Goal: Task Accomplishment & Management: Use online tool/utility

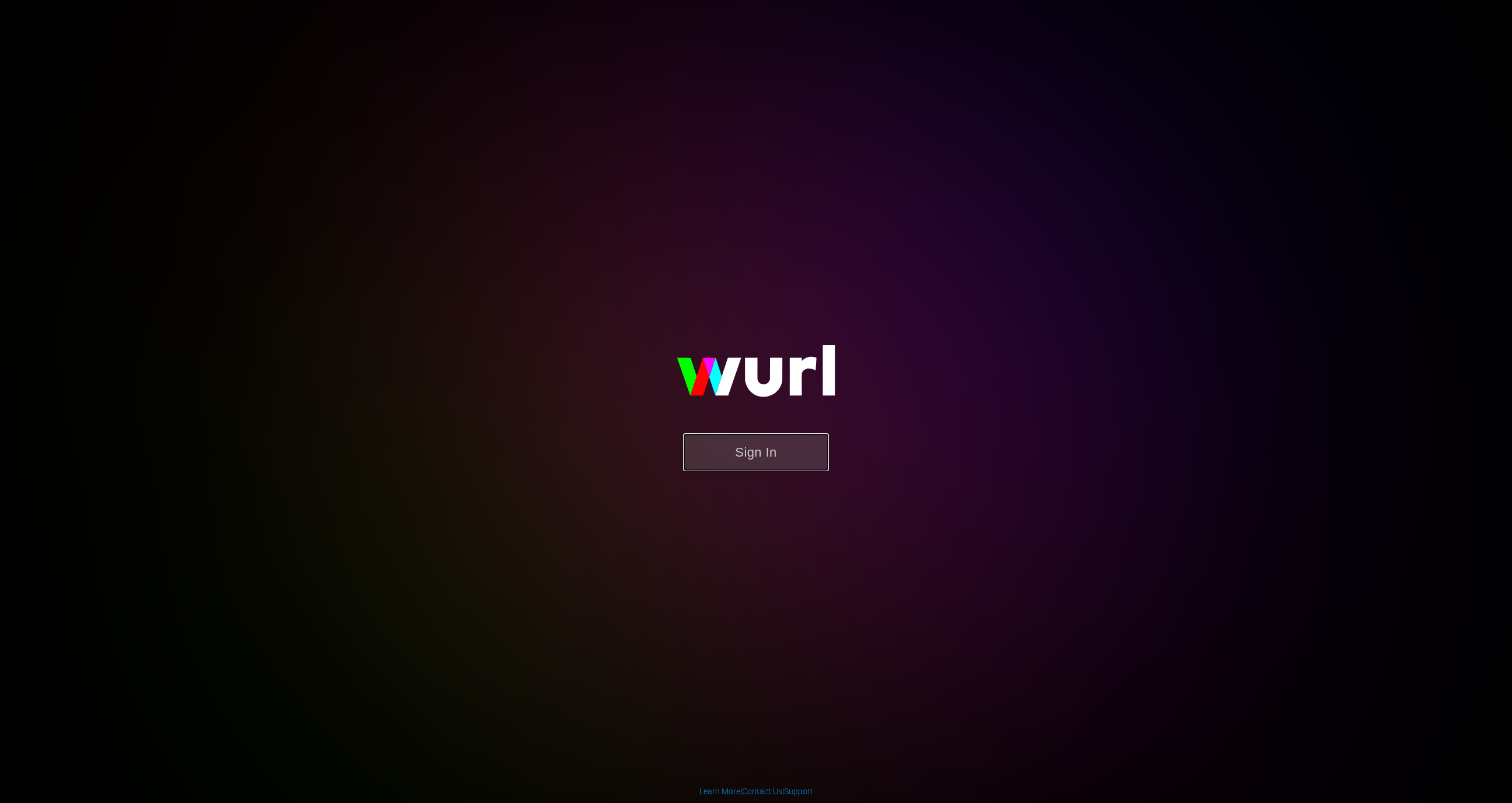
click at [742, 465] on button "Sign In" at bounding box center [756, 452] width 145 height 38
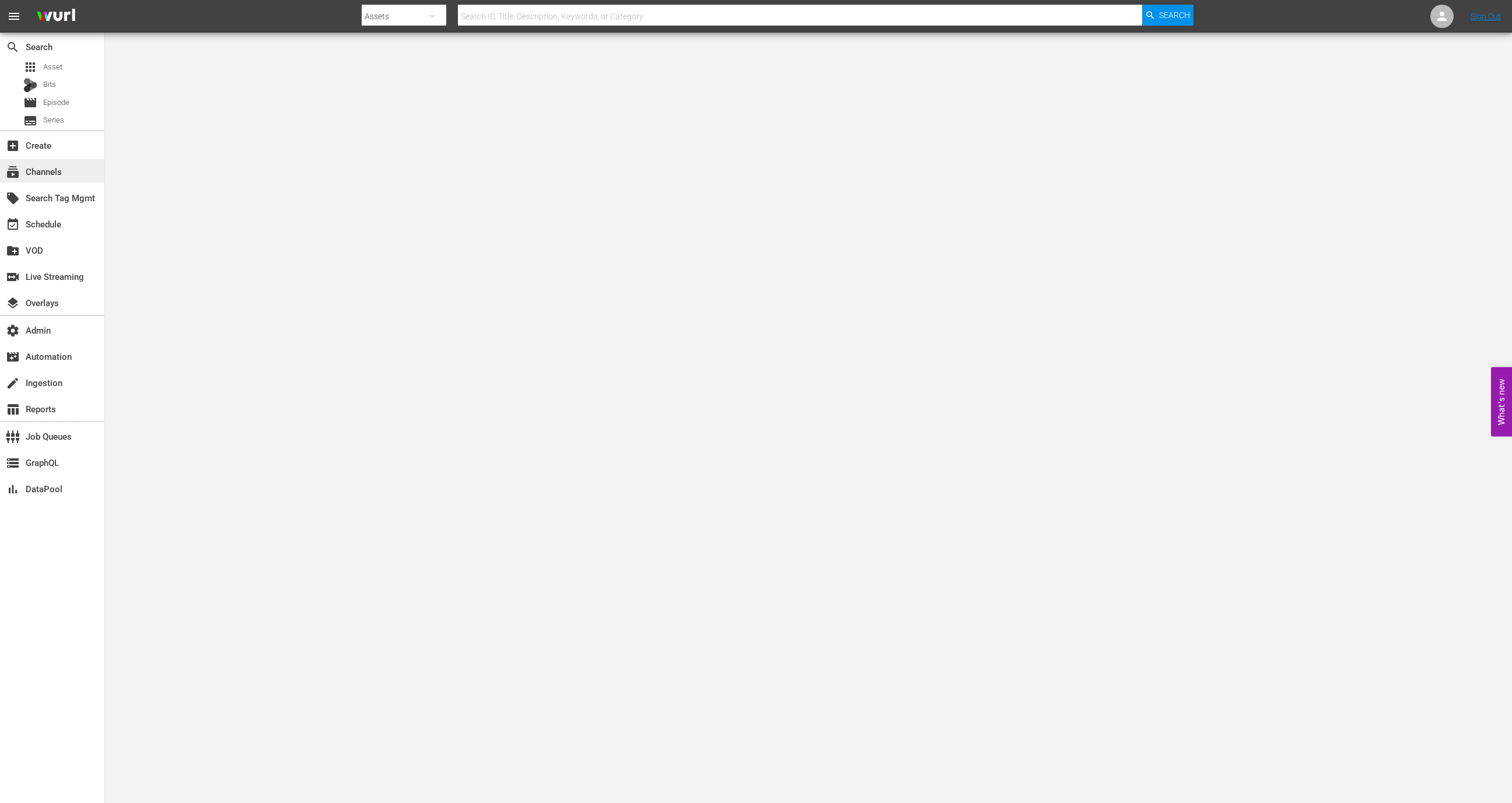
click at [76, 167] on div "subscriptions Channels" at bounding box center [52, 170] width 104 height 24
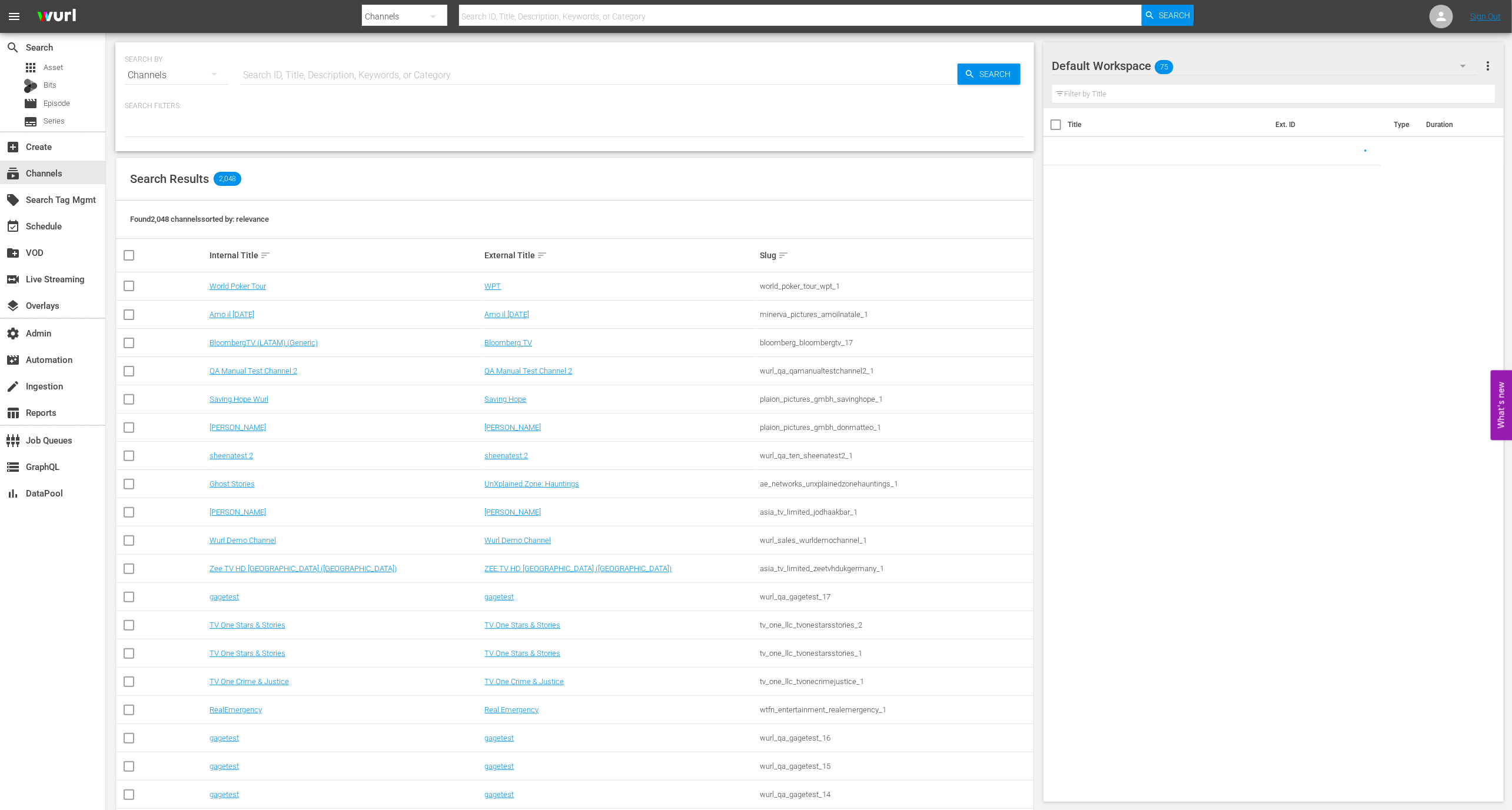
click at [291, 93] on div "SEARCH BY Search By Channels Search ID, Title, Description, Keywords, or Catego…" at bounding box center [574, 96] width 919 height 109
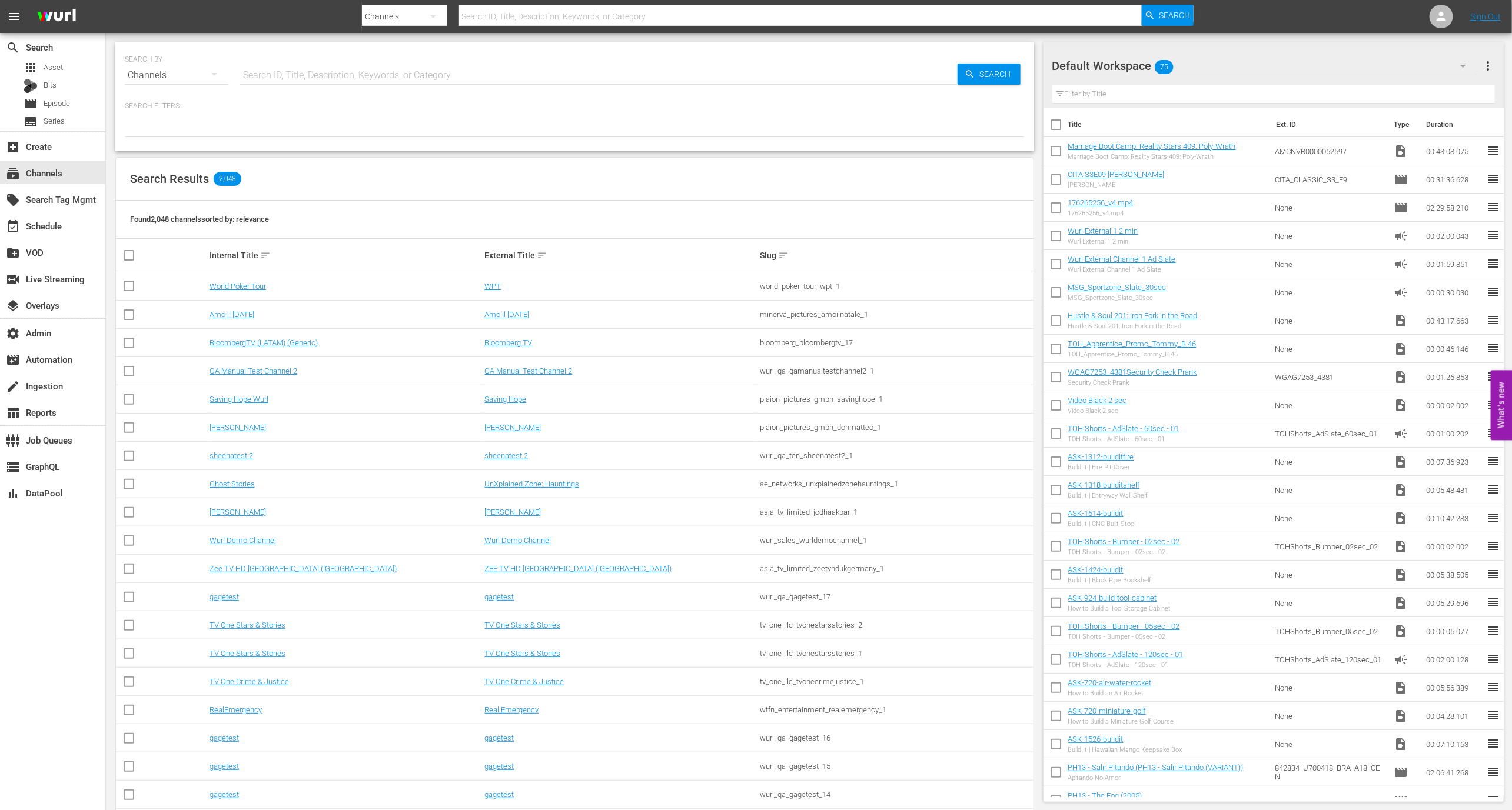
click at [291, 84] on hr at bounding box center [599, 84] width 717 height 1
paste input "amc_networks_loveafterlockupwetv_1"
click at [293, 79] on input "text" at bounding box center [599, 75] width 717 height 28
type input "amc_networks_loveafterlockupwetv_1"
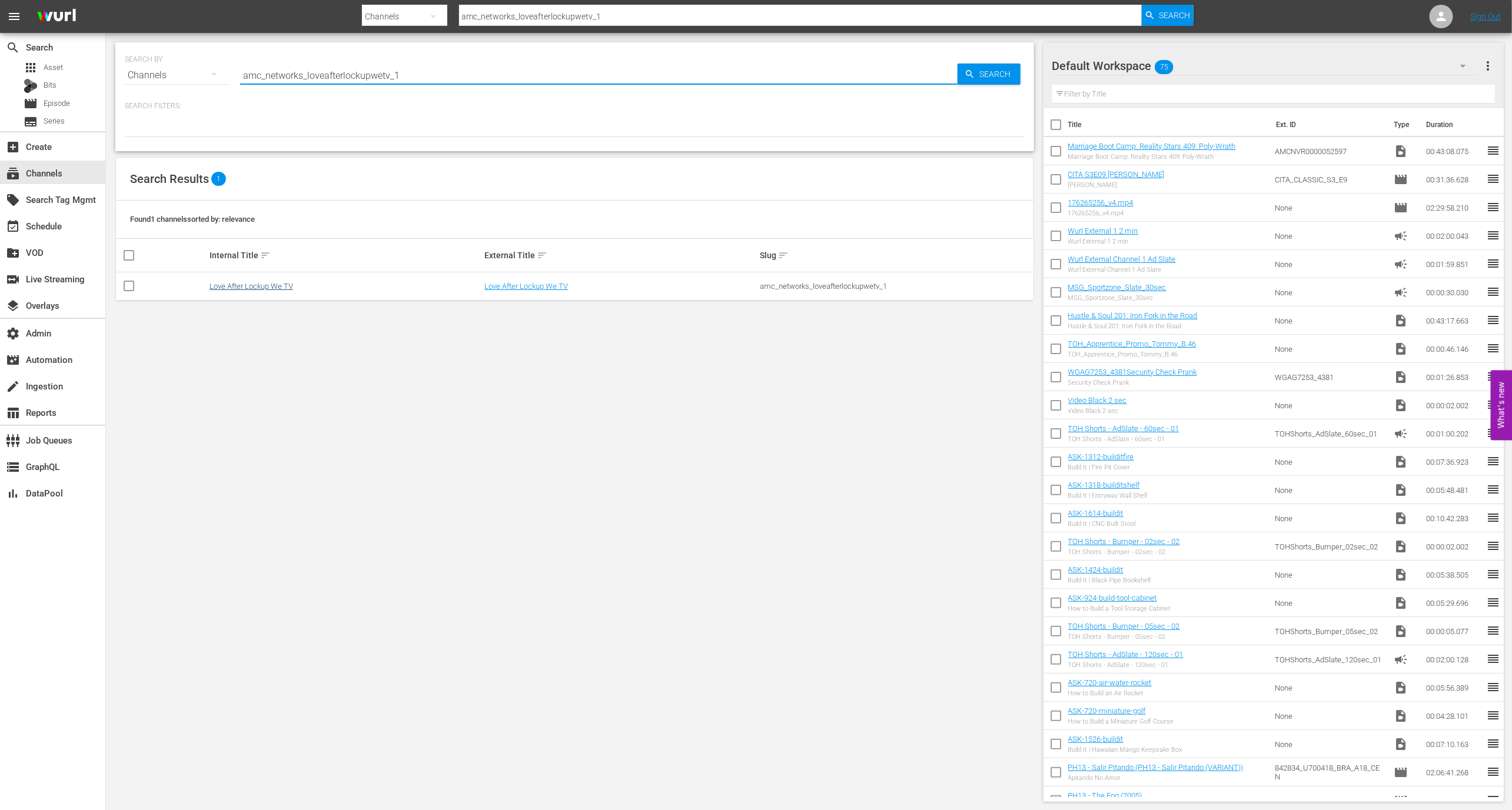
type input "amc_networks_loveafterlockupwetv_1"
click at [259, 288] on link "Love After Lockup We TV" at bounding box center [251, 286] width 83 height 9
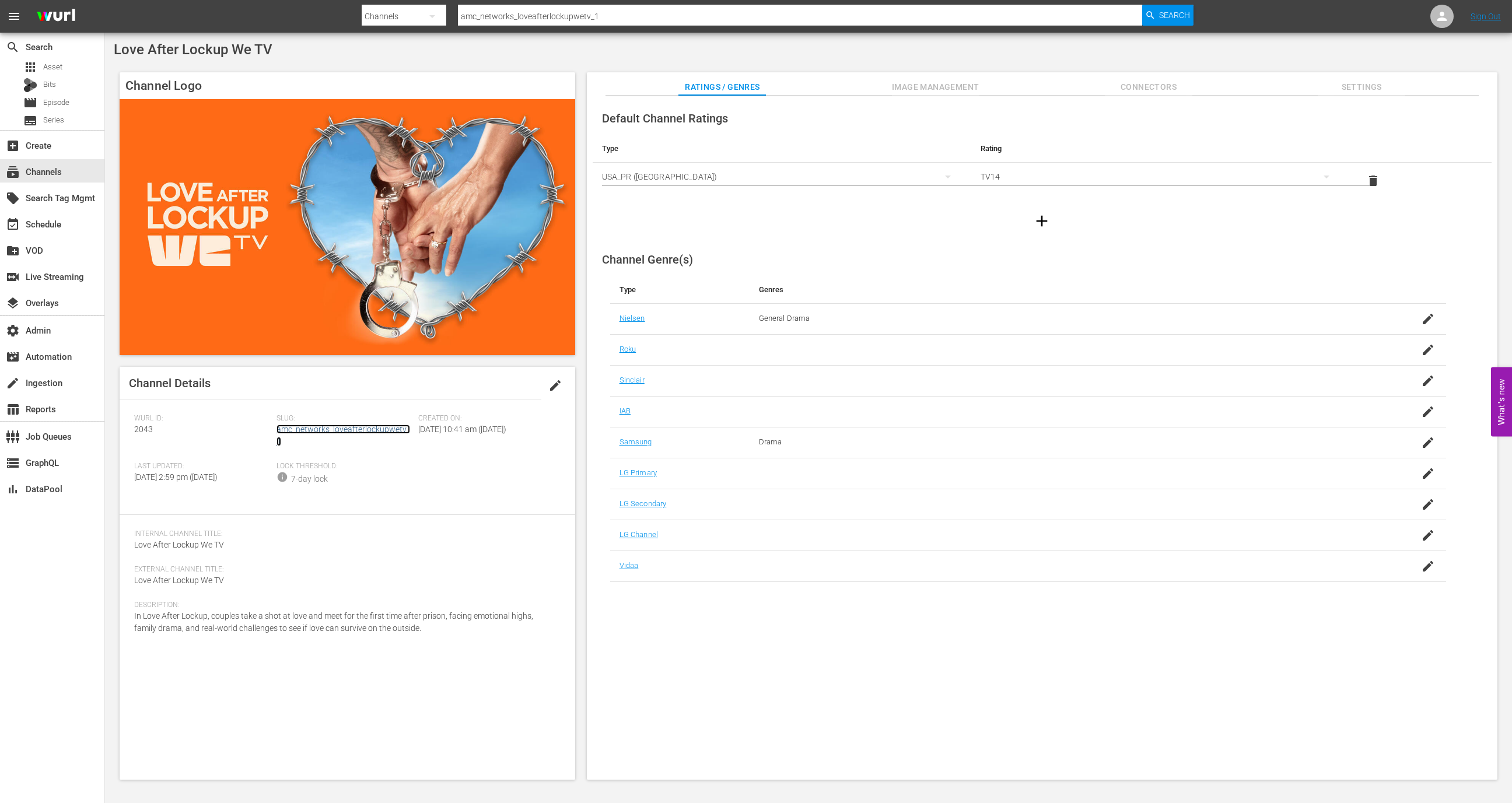
click at [392, 427] on link "amc_networks_loveafterlockupwetv_1" at bounding box center [343, 435] width 133 height 21
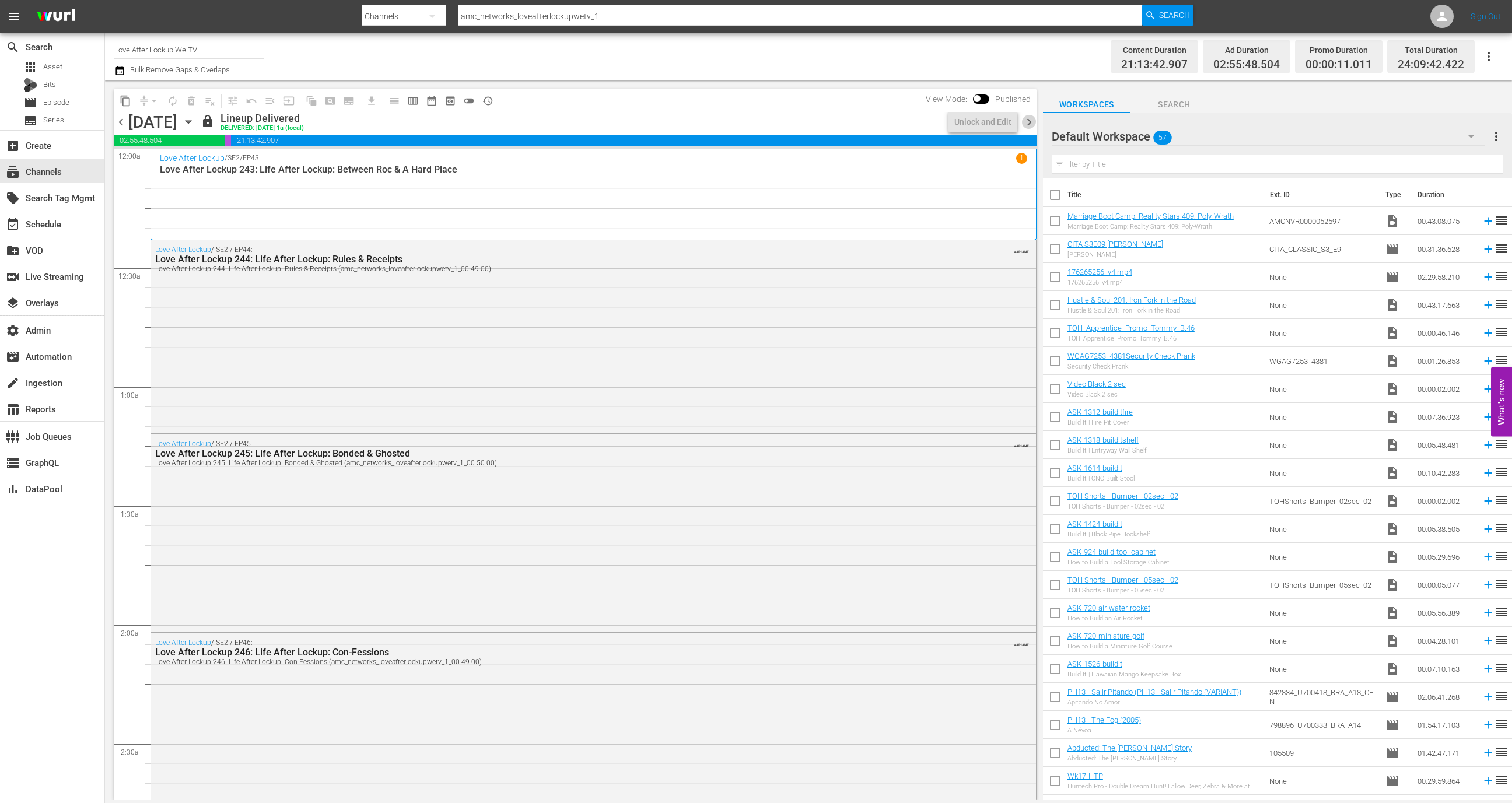
click at [1023, 126] on span "chevron_right" at bounding box center [1029, 122] width 14 height 14
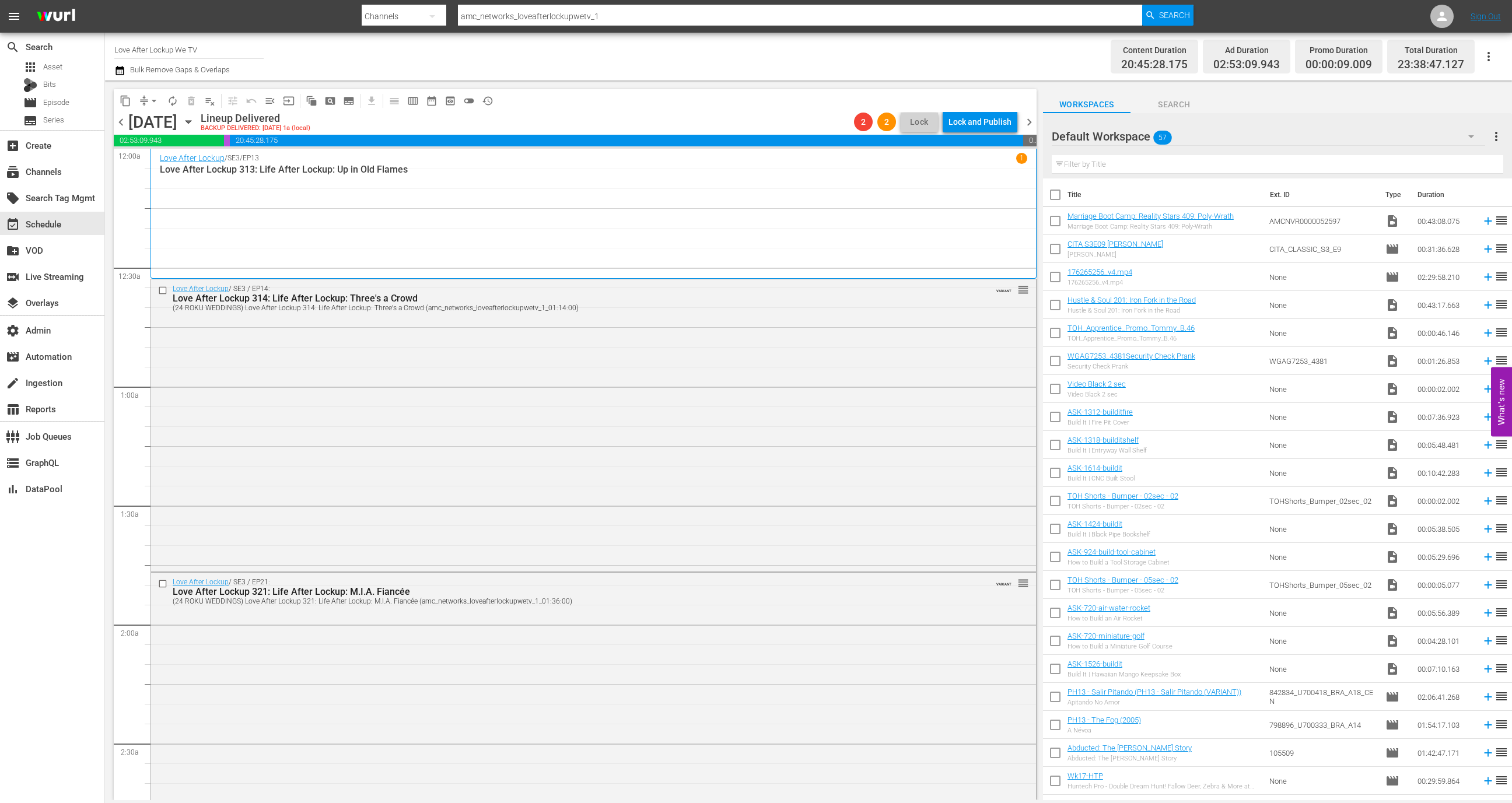
click at [1028, 123] on span "chevron_right" at bounding box center [1029, 122] width 14 height 14
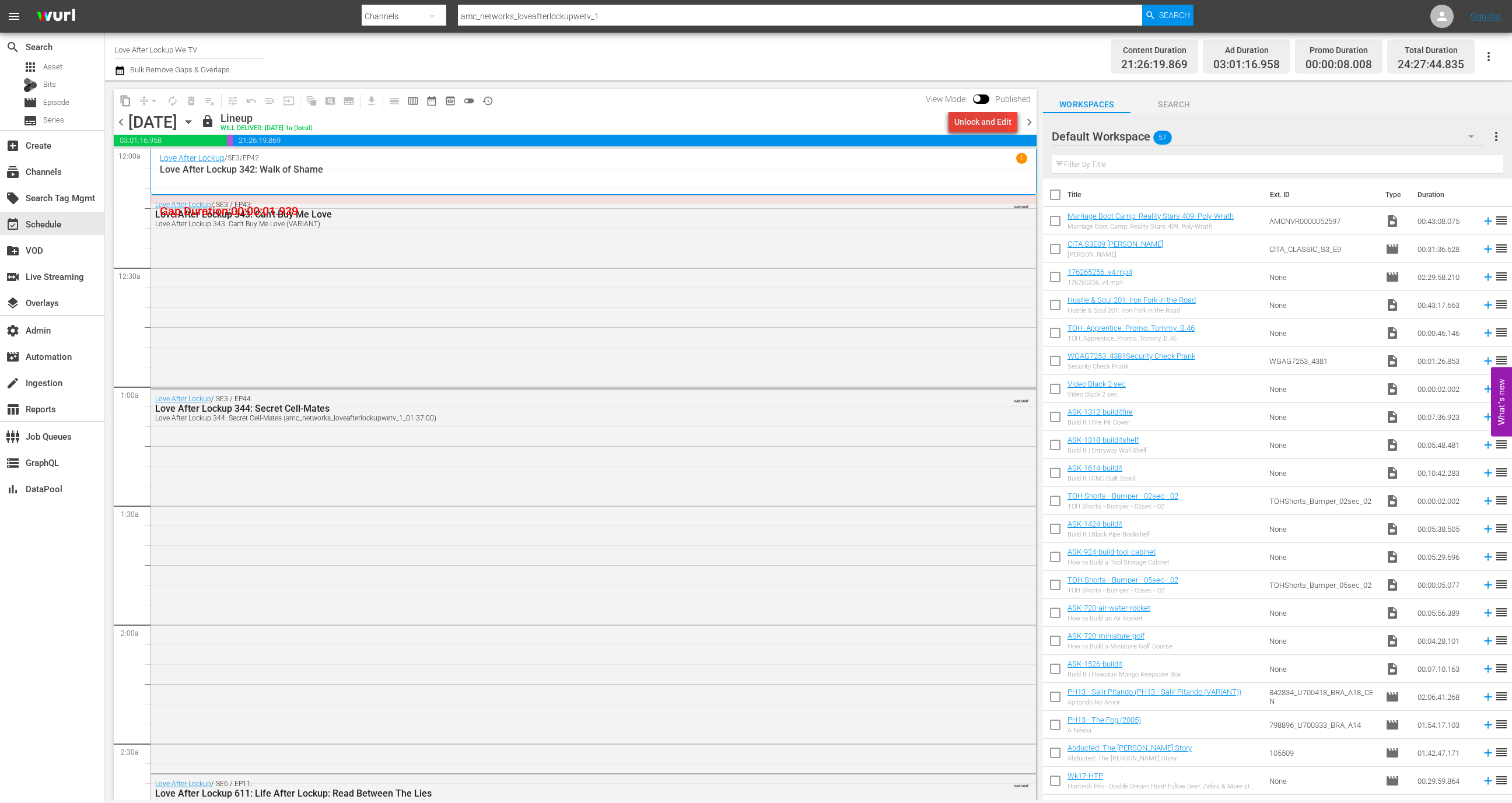
click at [984, 123] on div "Unlock and Edit" at bounding box center [983, 121] width 57 height 21
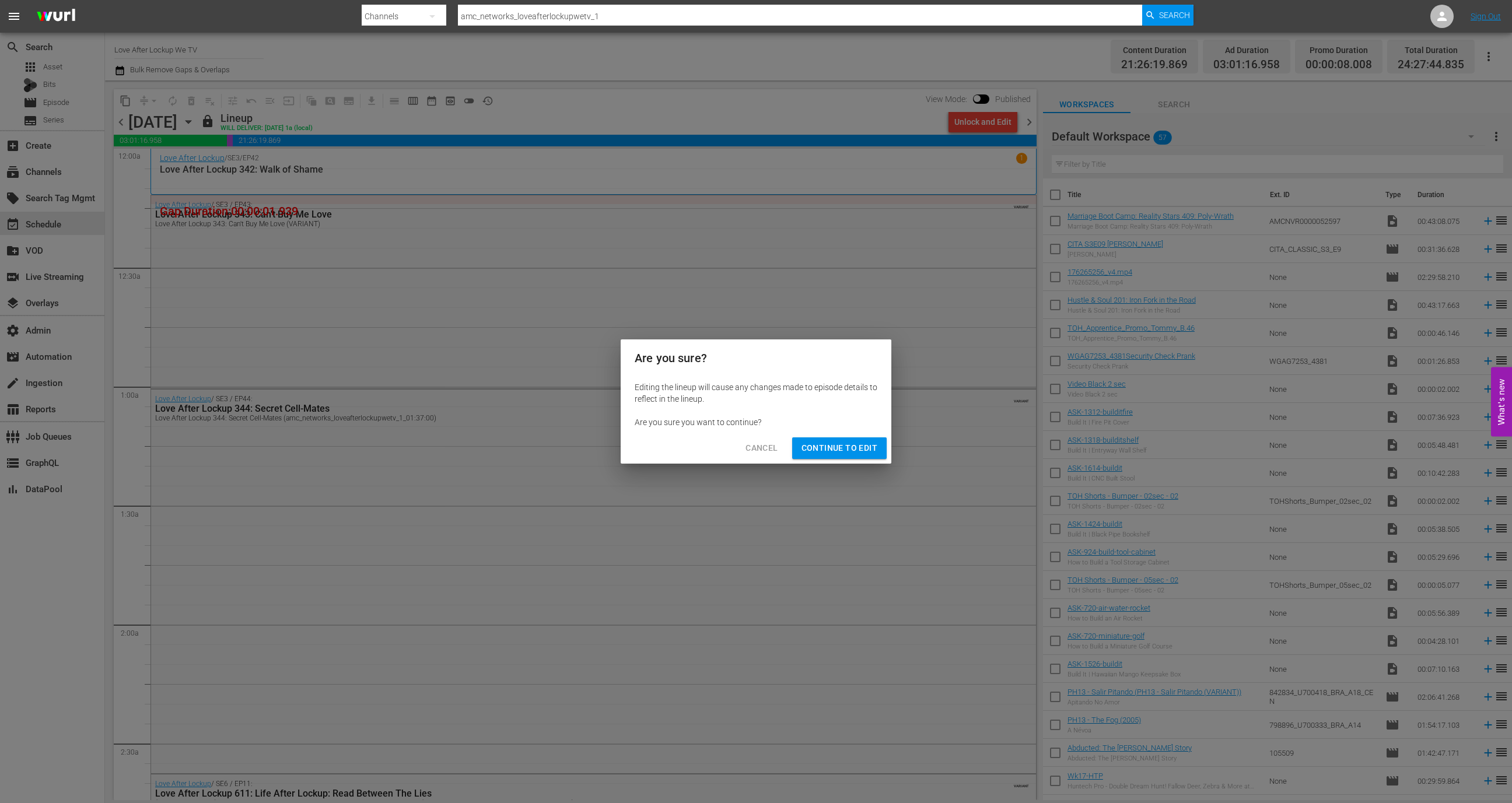
click at [861, 458] on button "Continue to Edit" at bounding box center [839, 448] width 95 height 21
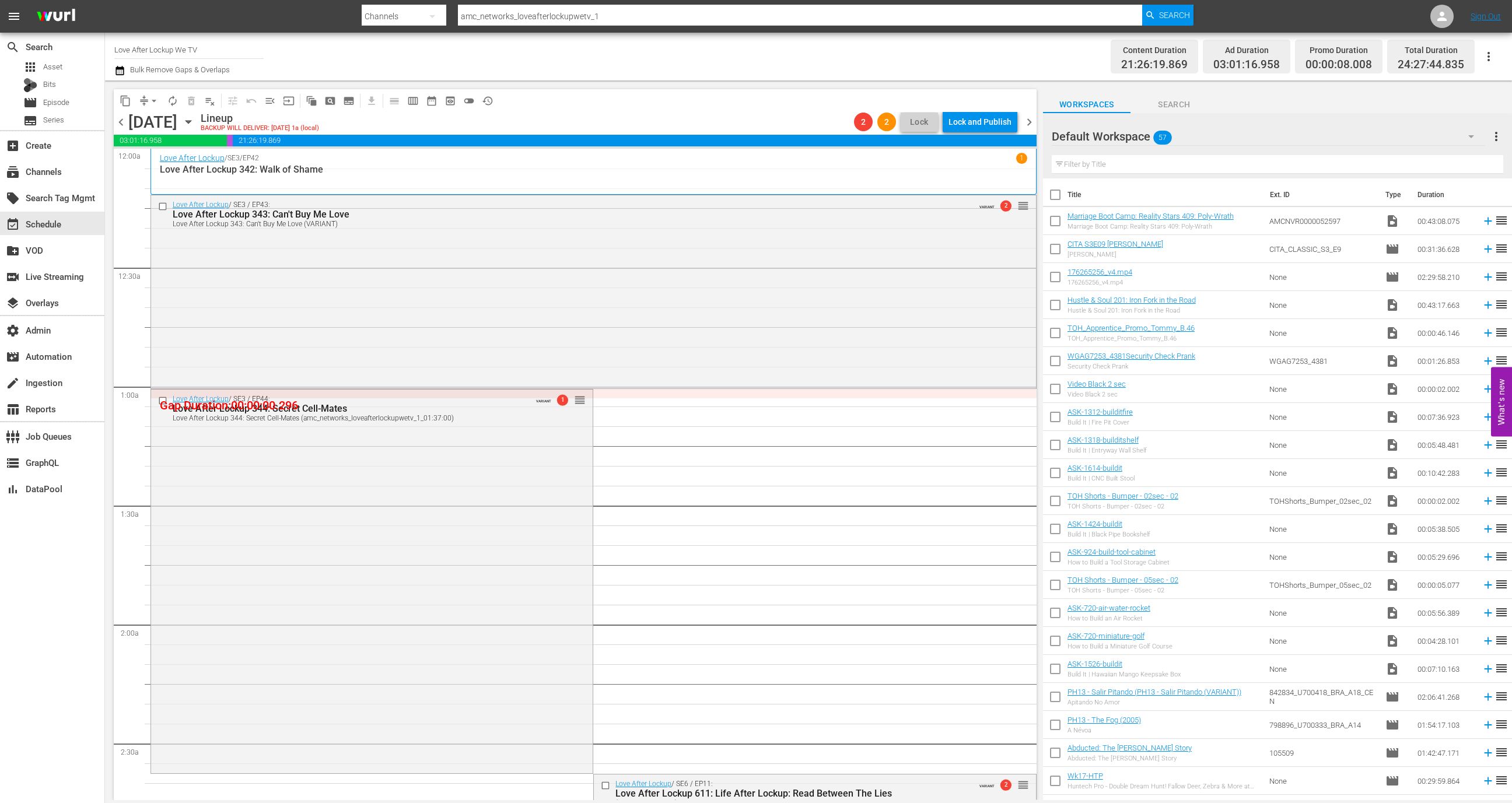
click at [119, 121] on span "chevron_left" at bounding box center [121, 122] width 14 height 14
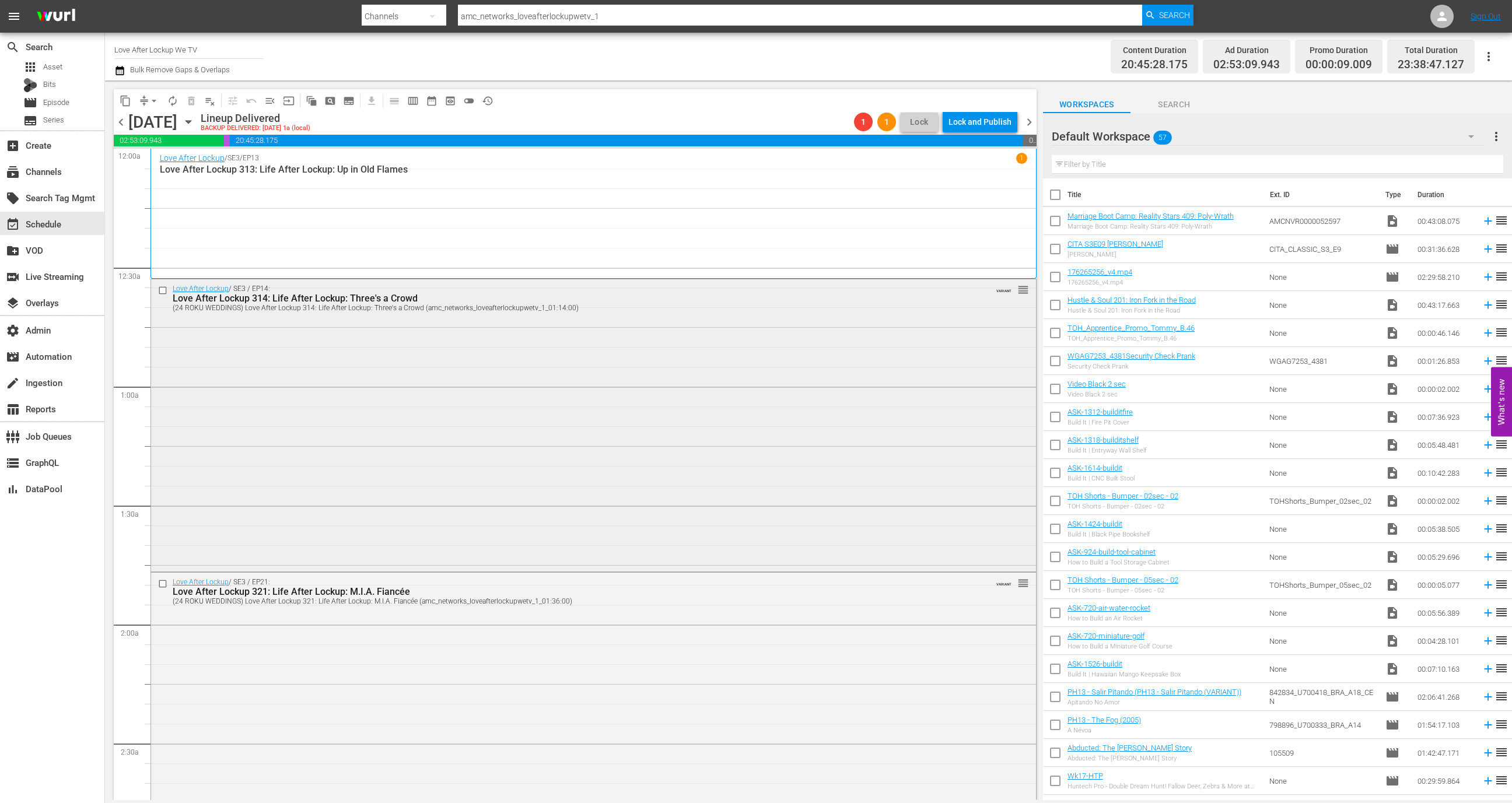
click at [786, 319] on div "Love After Lockup / SE3 / EP14: Love After Lockup 314: Life After Lockup: Three…" at bounding box center [593, 424] width 885 height 290
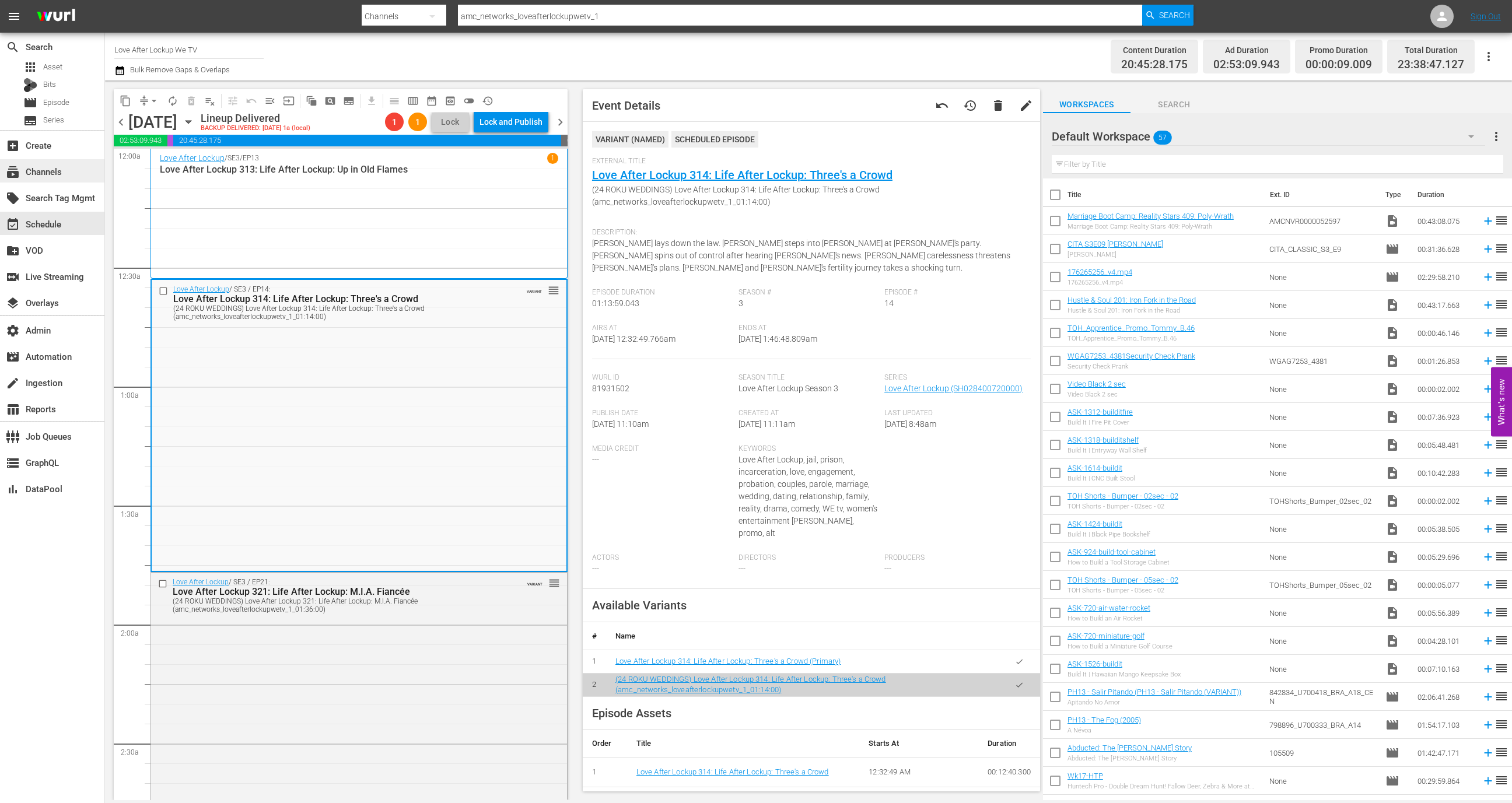
click at [68, 163] on div "subscriptions Channels" at bounding box center [52, 170] width 104 height 24
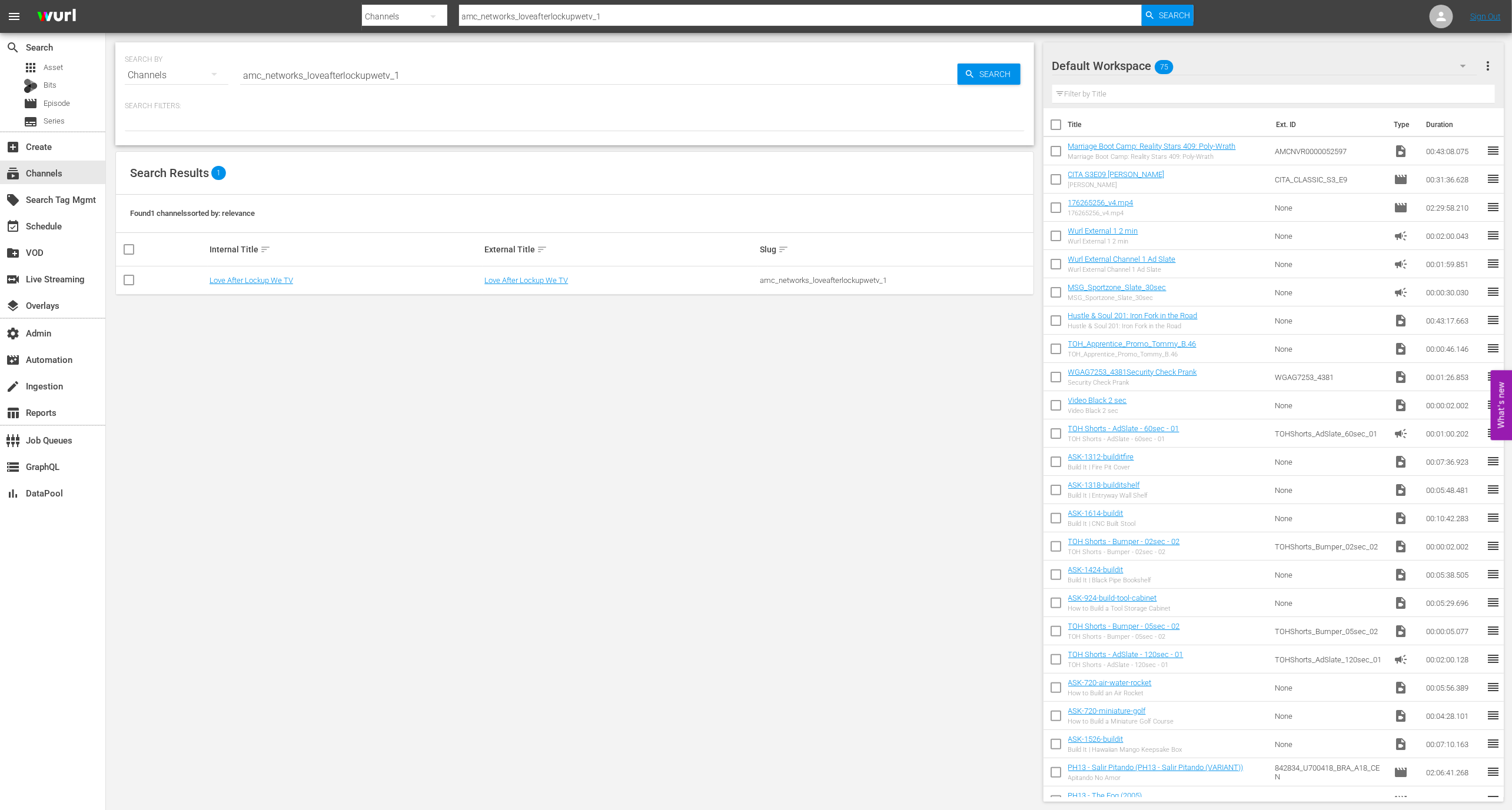
click at [280, 270] on td "Love After Lockup We TV" at bounding box center [345, 281] width 276 height 28
click at [280, 277] on link "Love After Lockup We TV" at bounding box center [251, 281] width 83 height 9
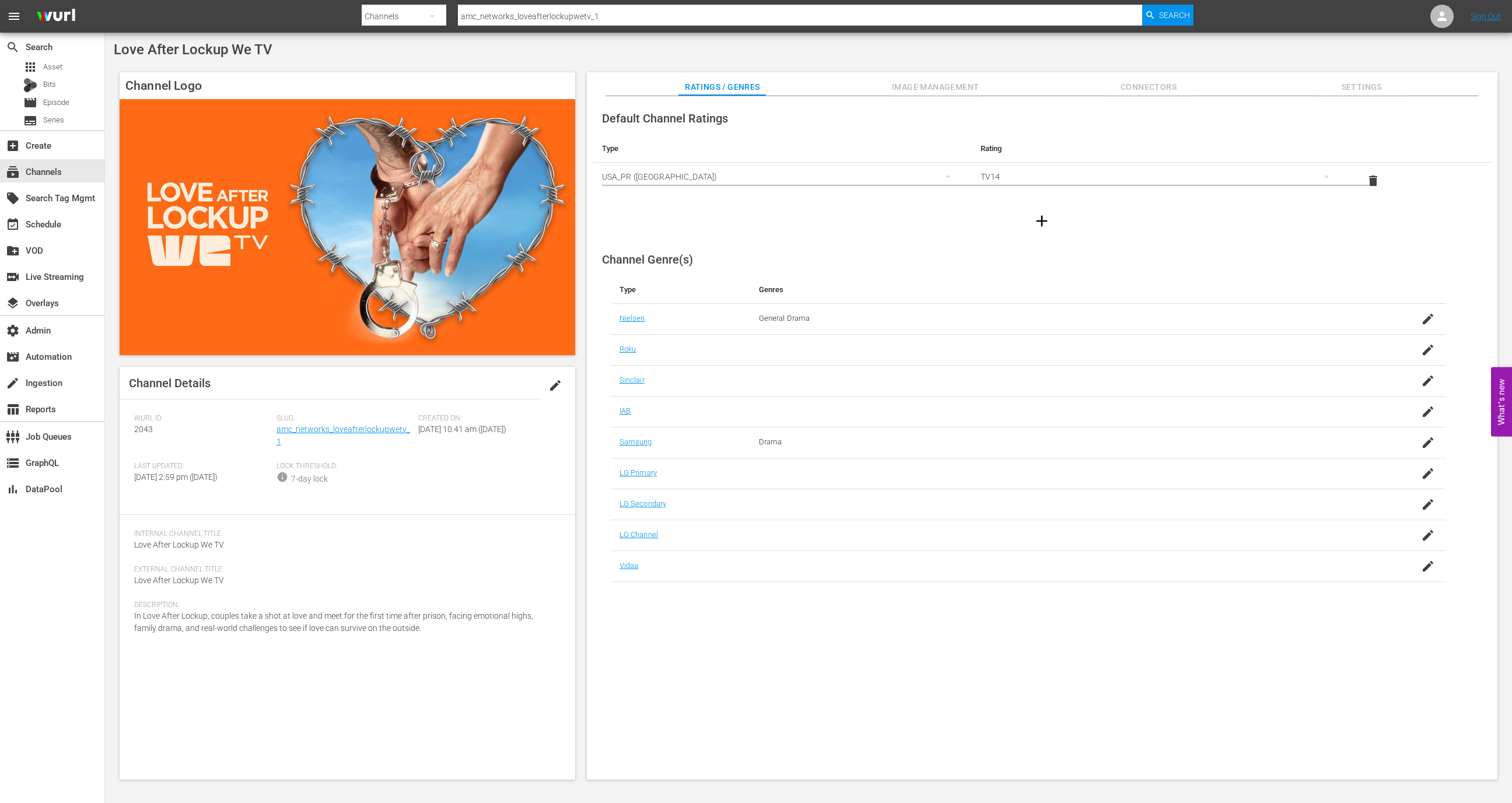
click at [1200, 73] on div "Ratings / Genres Image Management Connectors Settings" at bounding box center [1042, 83] width 852 height 24
click at [1179, 87] on span "Connectors" at bounding box center [1148, 87] width 88 height 14
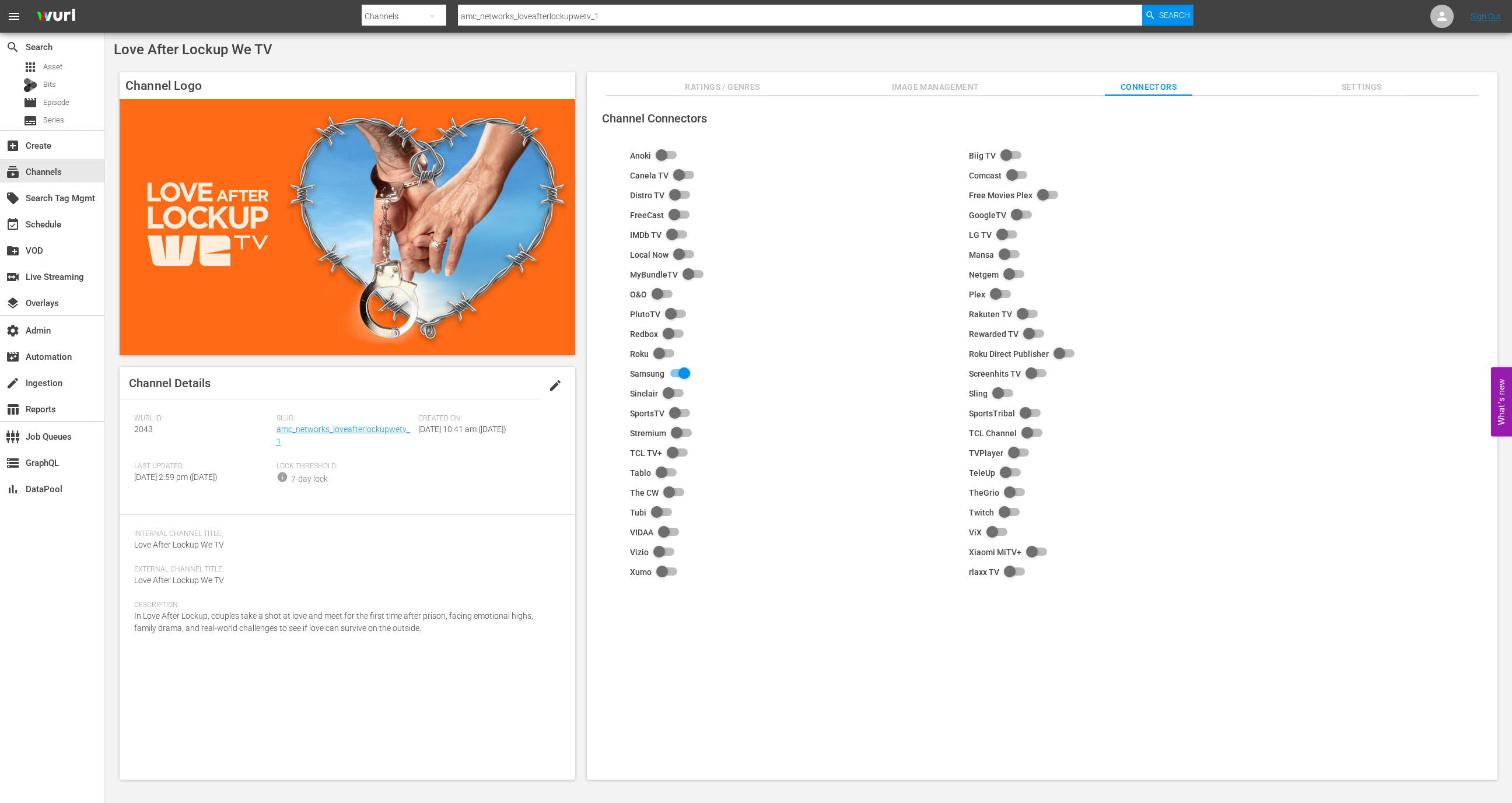
click at [689, 372] on input "checkbox" at bounding box center [678, 374] width 26 height 14
checkbox input "false"
click at [367, 425] on link "amc_networks_loveafterlockupwetv_1" at bounding box center [343, 435] width 133 height 21
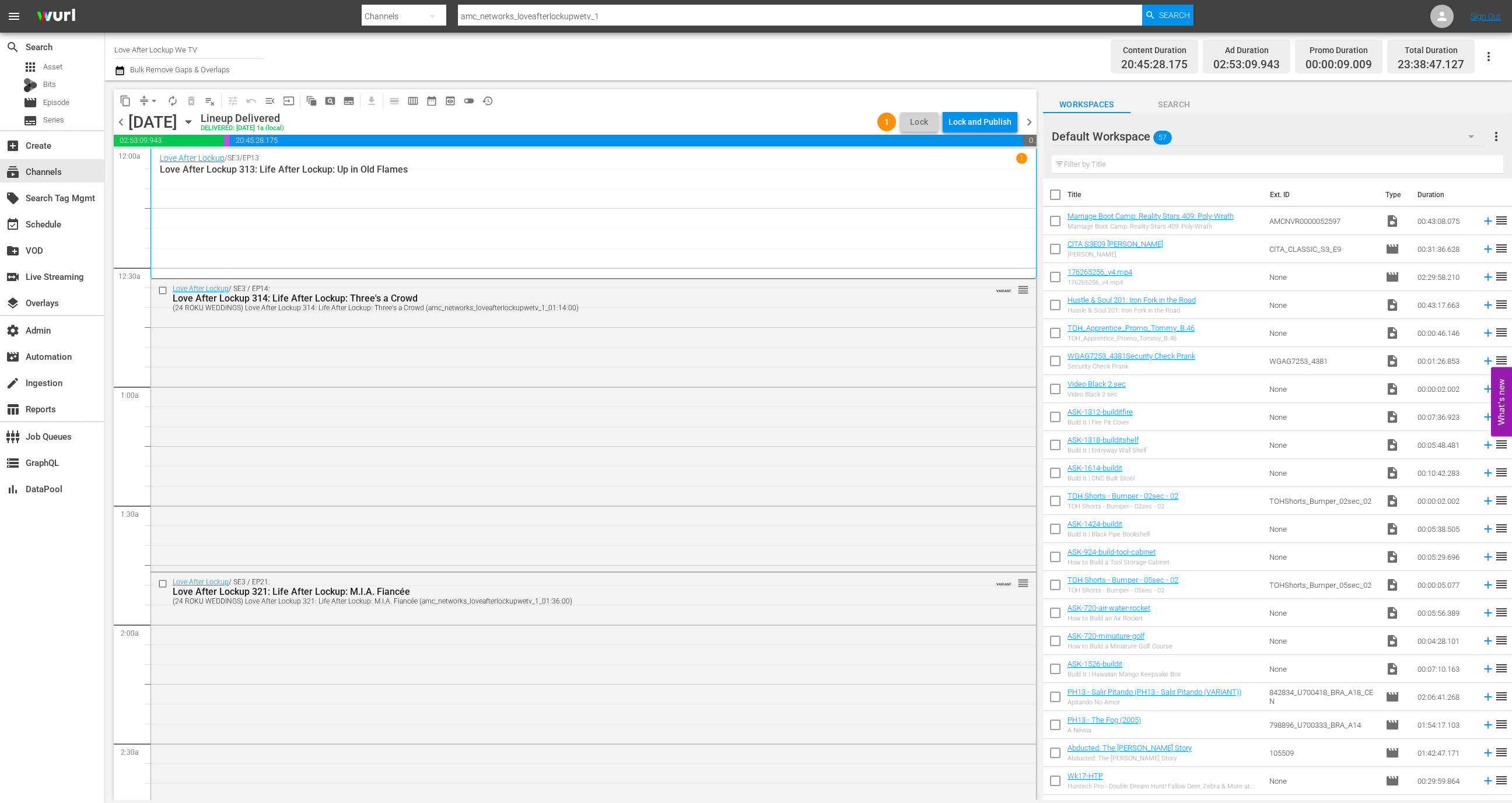
click at [974, 109] on div "content_copy compress arrow_drop_down autorenew_outlined delete_forever_outline…" at bounding box center [575, 101] width 923 height 23
click at [974, 120] on div "Lock and Publish" at bounding box center [980, 121] width 63 height 21
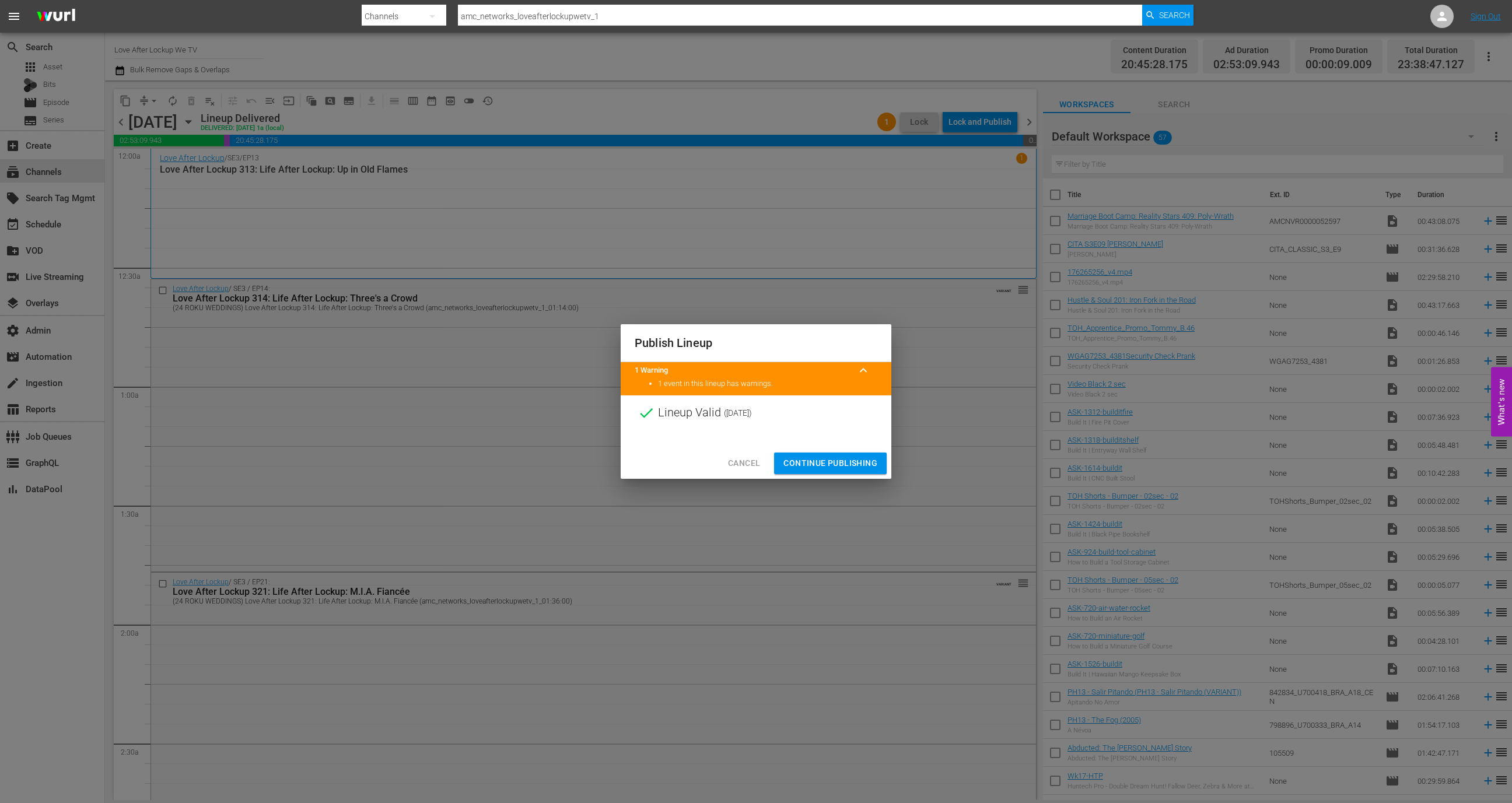
click at [842, 455] on button "Continue Publishing" at bounding box center [830, 464] width 113 height 21
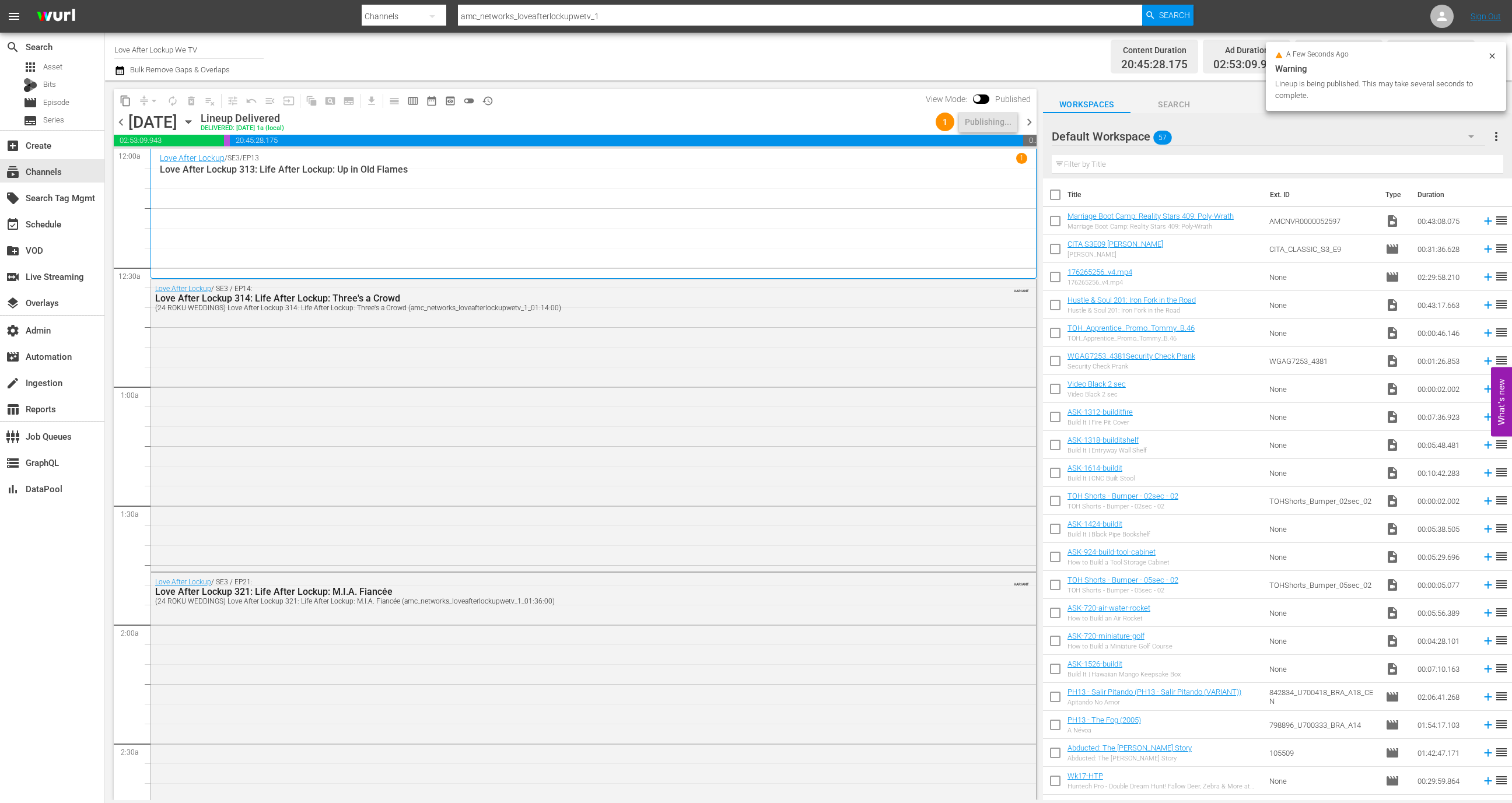
click at [1027, 123] on span "chevron_right" at bounding box center [1029, 122] width 14 height 14
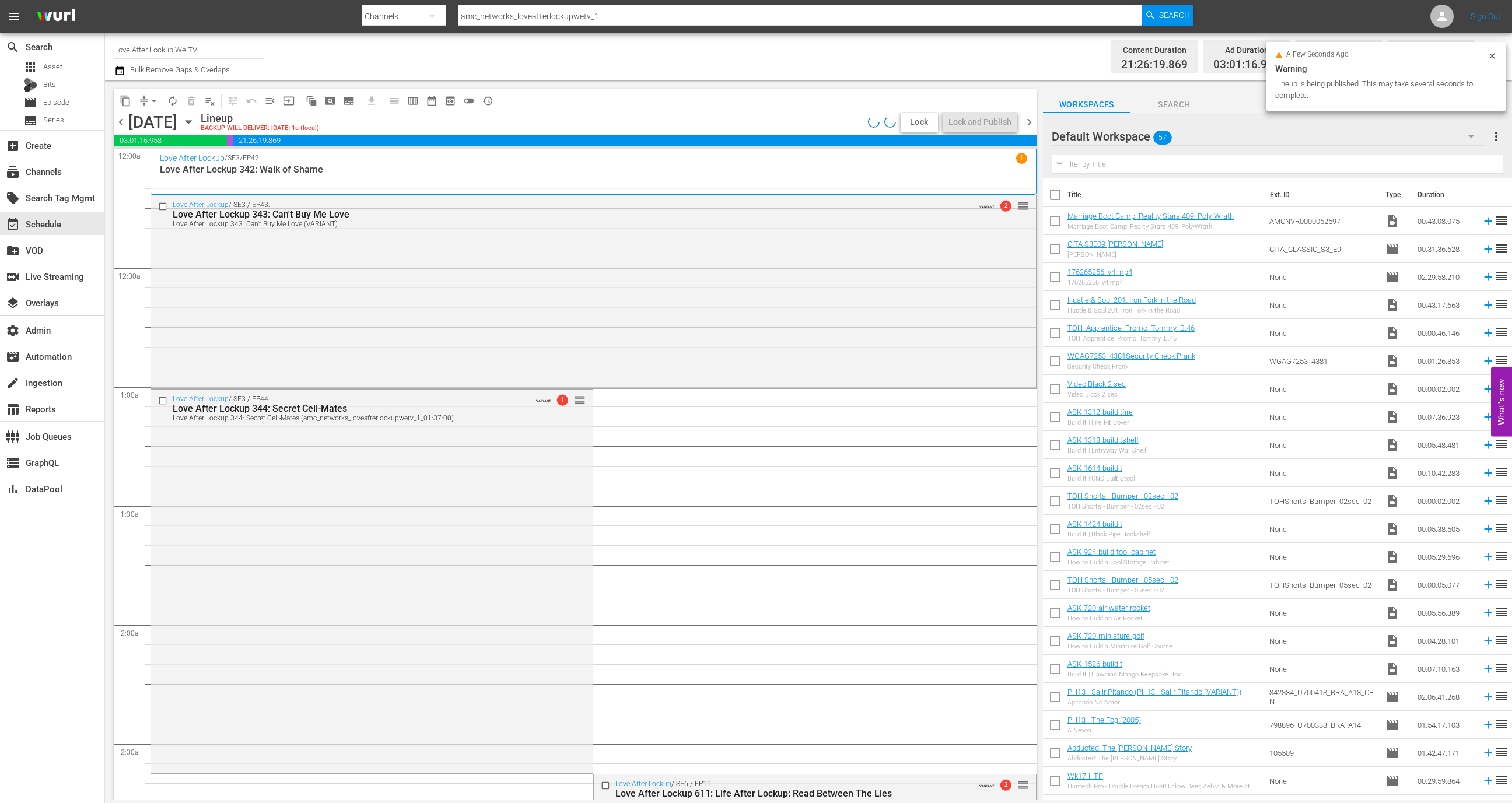
click at [914, 126] on span "Lock" at bounding box center [919, 122] width 28 height 12
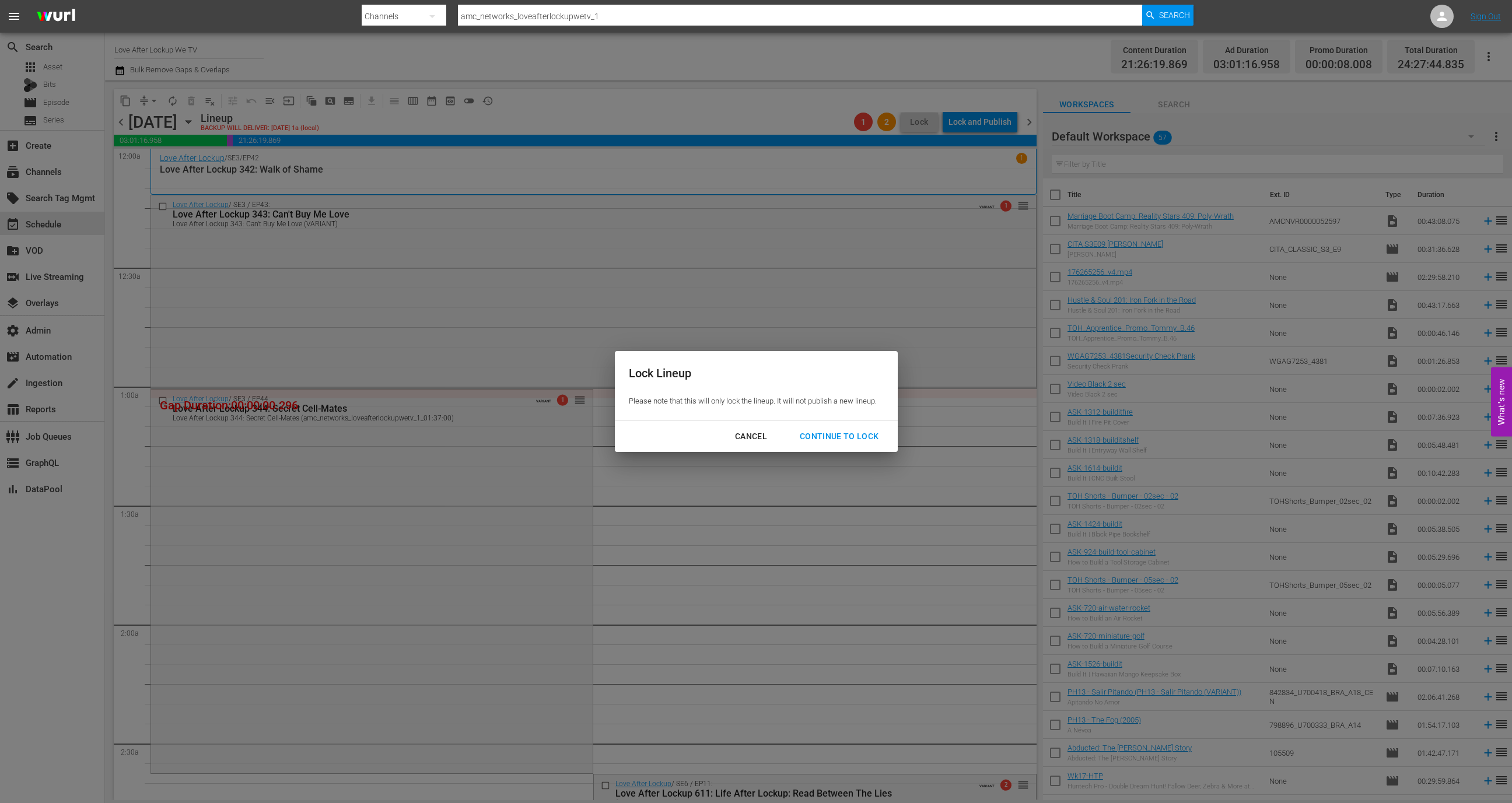
click at [879, 448] on div "Cancel Continue to lock" at bounding box center [756, 436] width 283 height 31
click at [874, 431] on div "Continue to lock" at bounding box center [839, 436] width 98 height 14
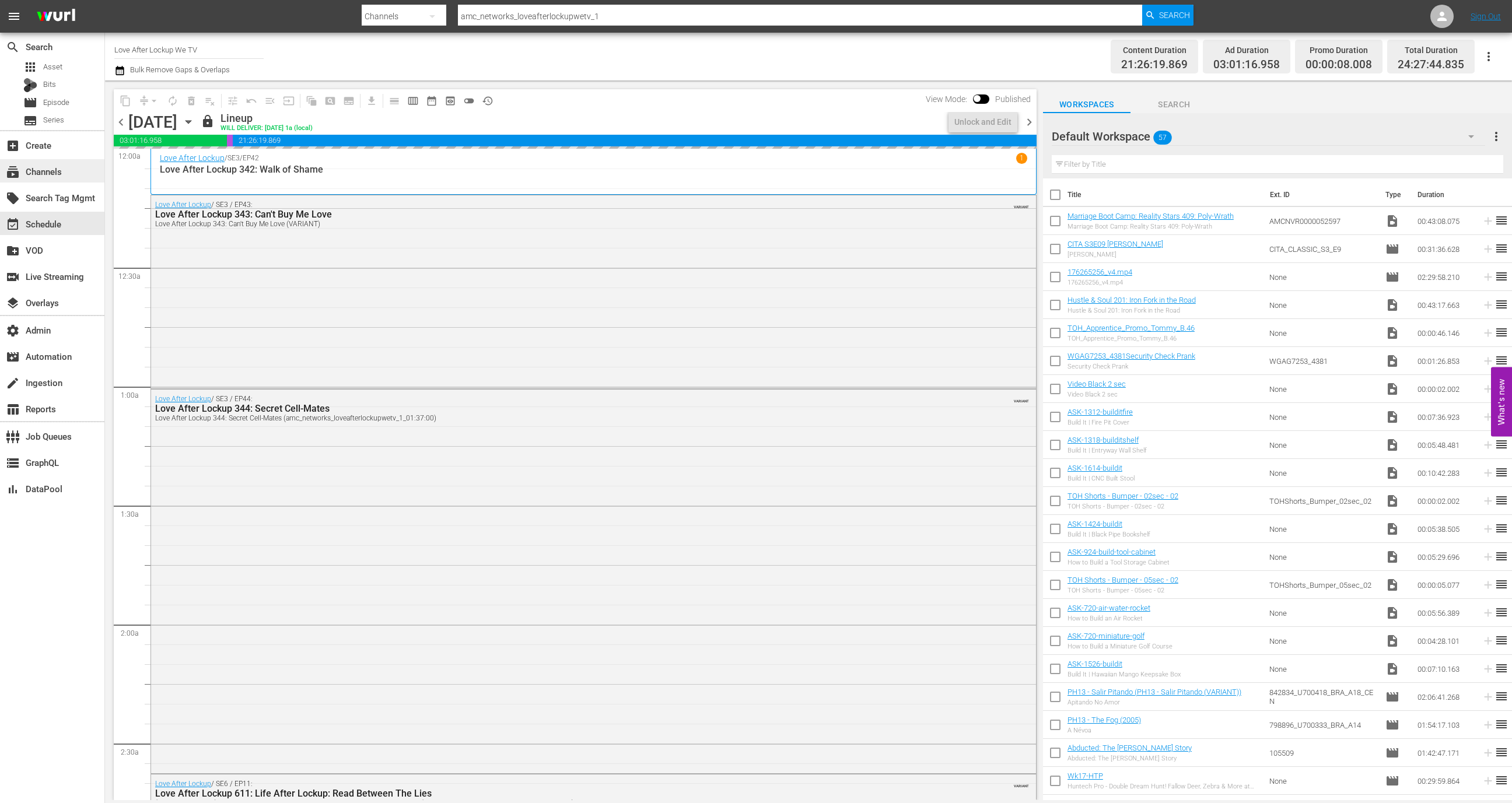
click at [74, 163] on div "subscriptions Channels" at bounding box center [52, 170] width 104 height 24
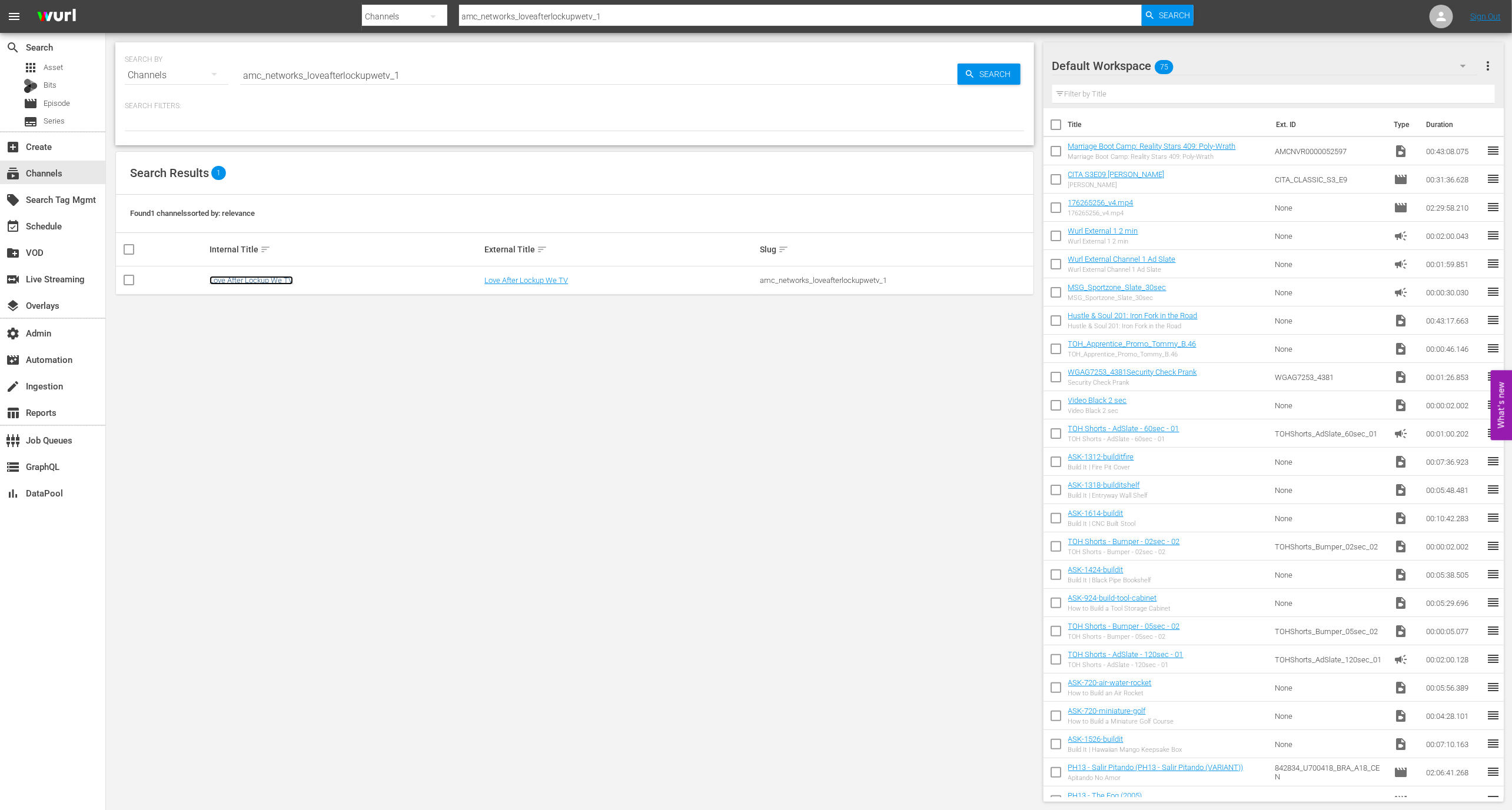
click at [291, 283] on link "Love After Lockup We TV" at bounding box center [251, 281] width 83 height 9
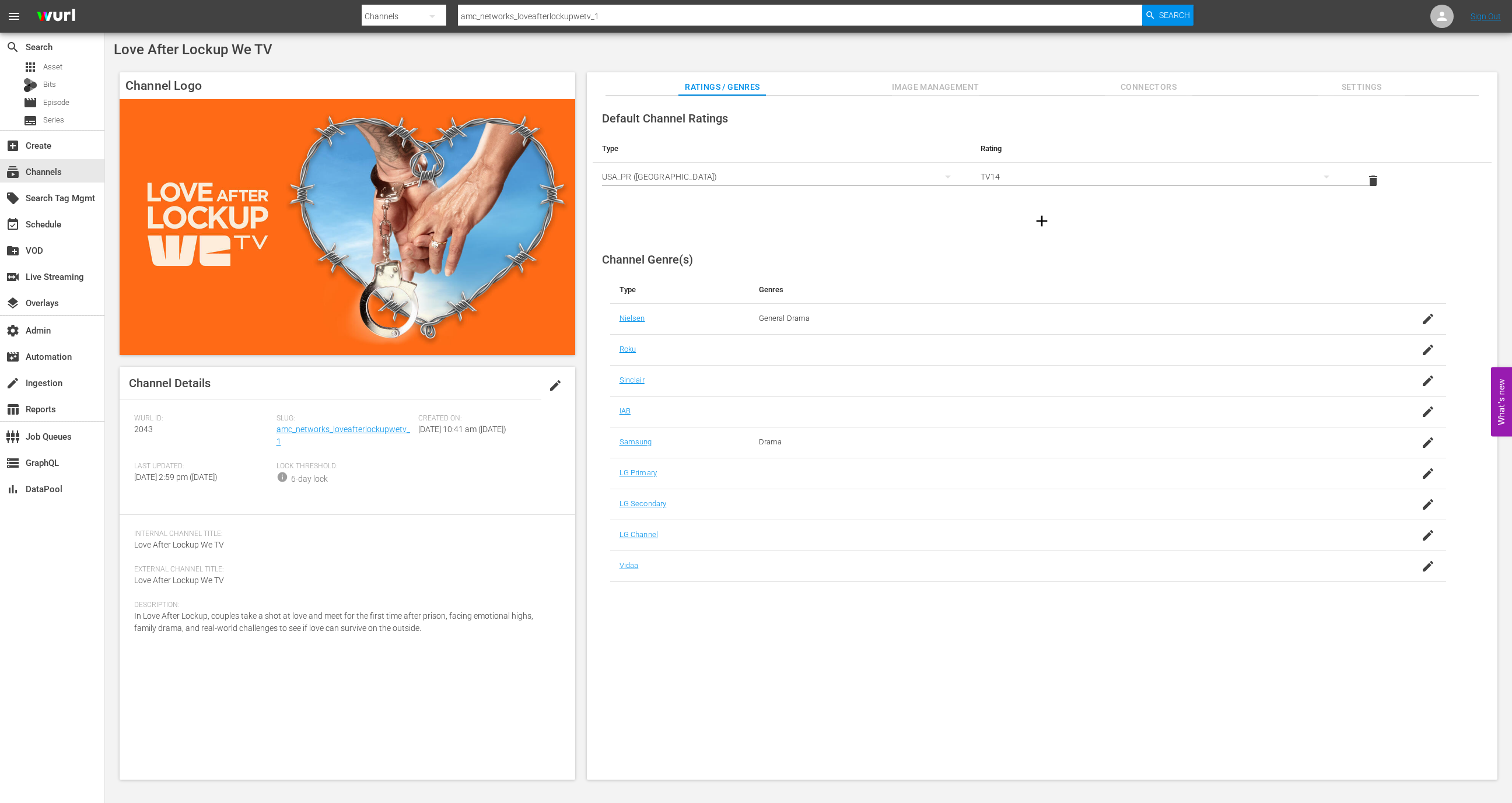
click at [1125, 78] on button "Connectors" at bounding box center [1148, 83] width 88 height 24
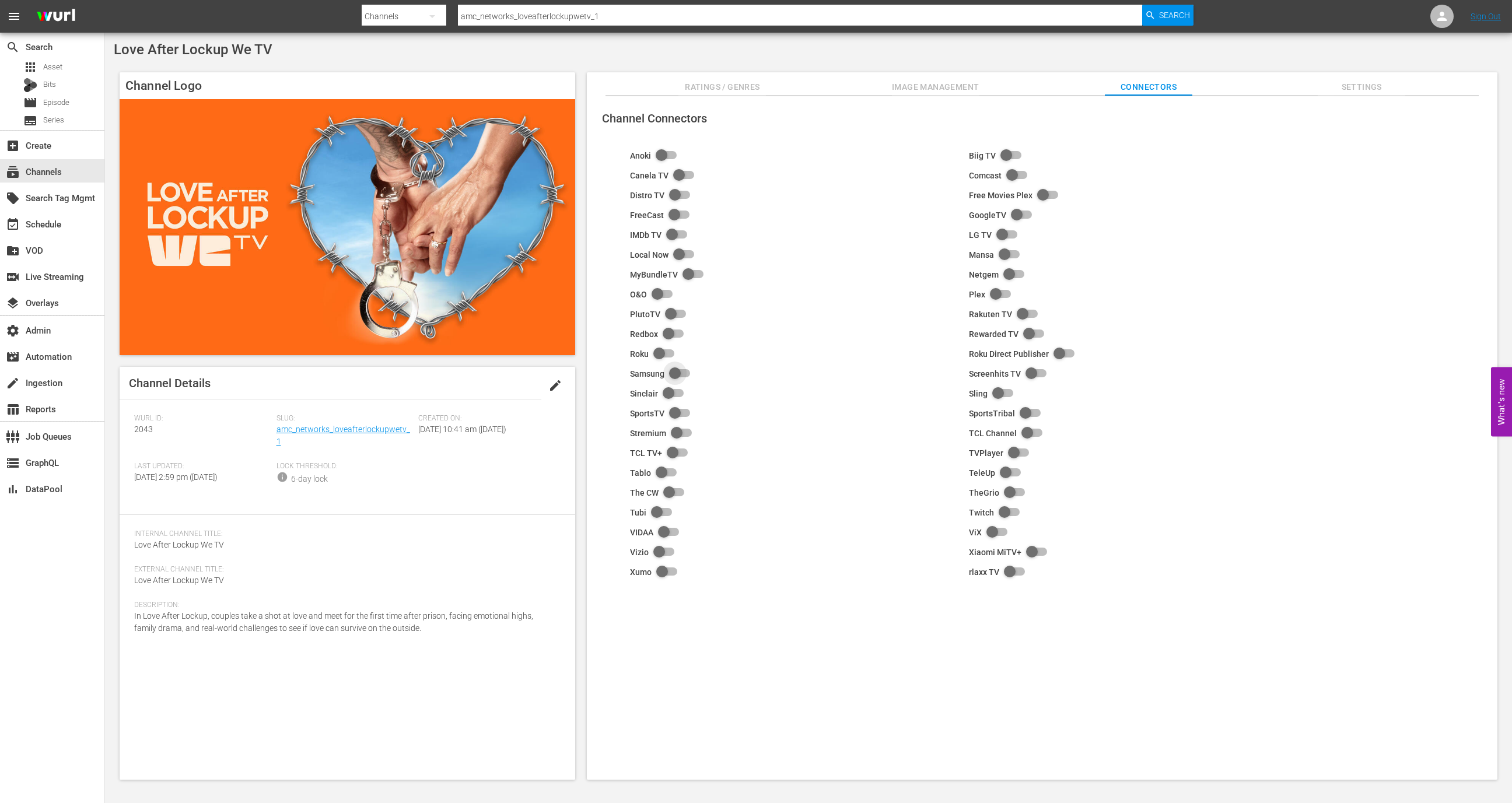
click at [675, 375] on input "checkbox" at bounding box center [678, 374] width 26 height 14
